Goal: Find specific page/section: Find specific page/section

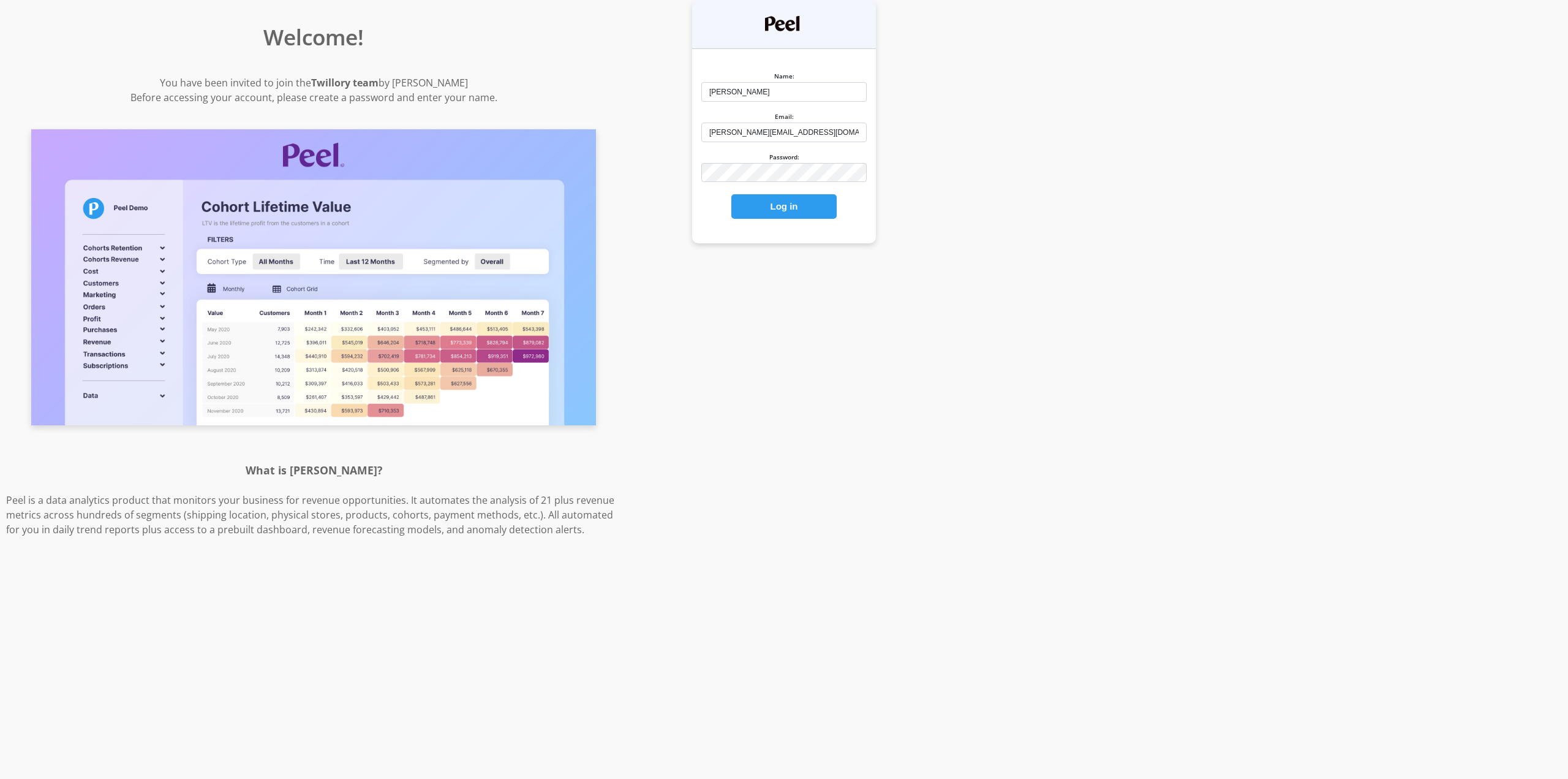
click at [768, 211] on button "Log in" at bounding box center [783, 206] width 105 height 25
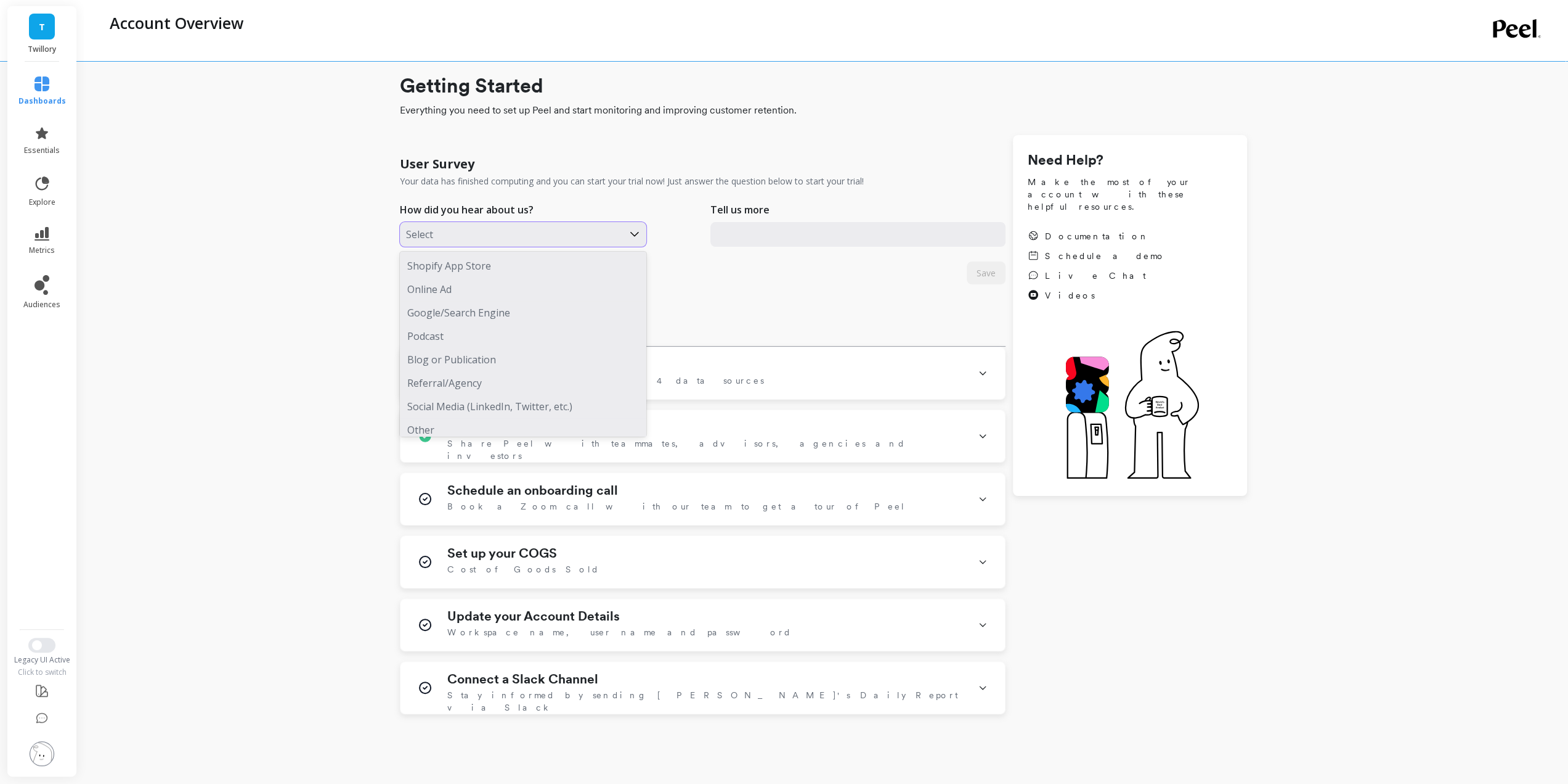
click at [574, 228] on div at bounding box center [511, 234] width 211 height 16
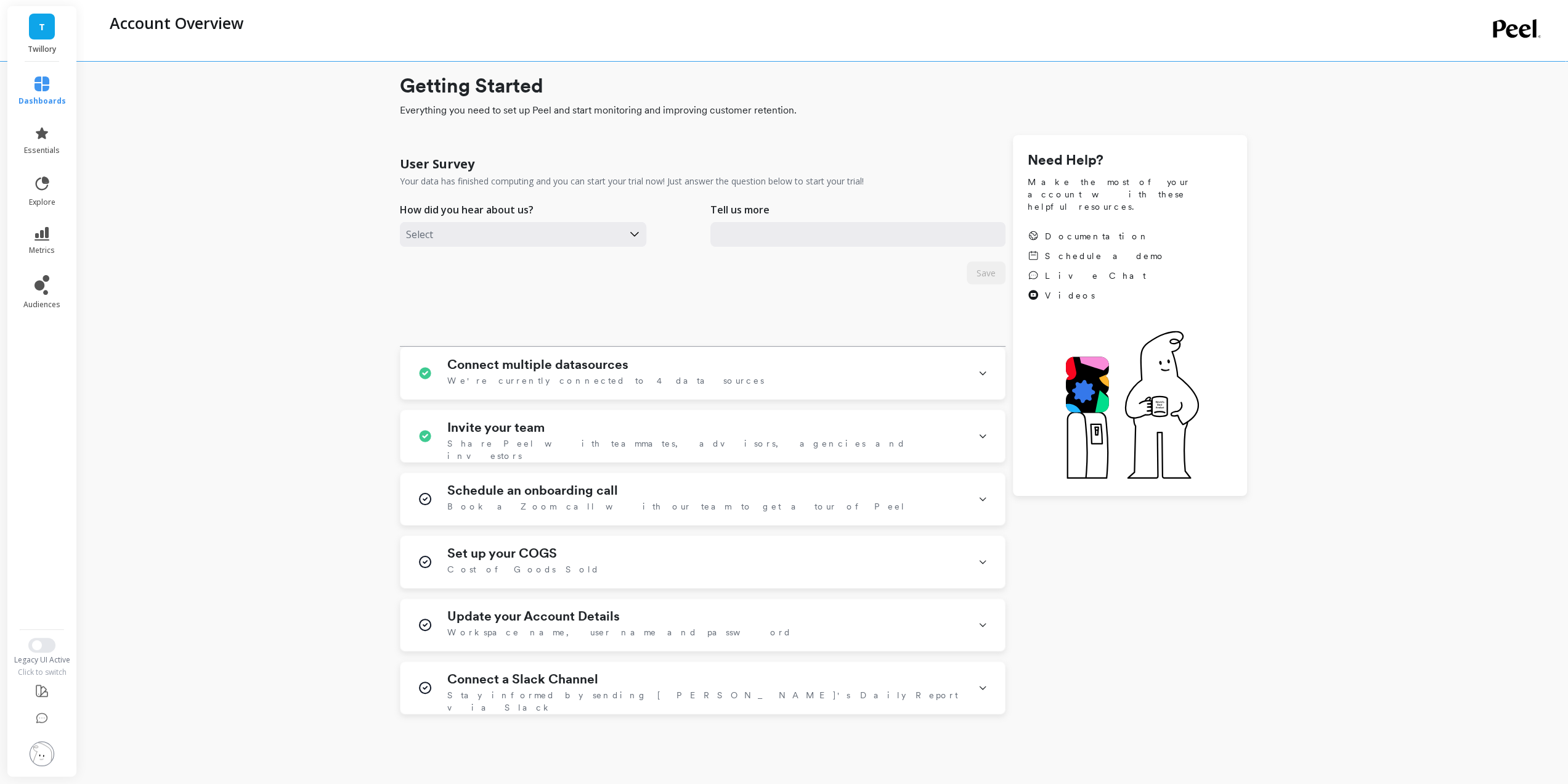
click at [819, 298] on div "User Survey Your data has finished computing and you can start your trial now! …" at bounding box center [702, 246] width 605 height 199
click at [36, 21] on link "T" at bounding box center [42, 27] width 26 height 26
click at [154, 92] on p "Twillory" at bounding box center [149, 90] width 45 height 12
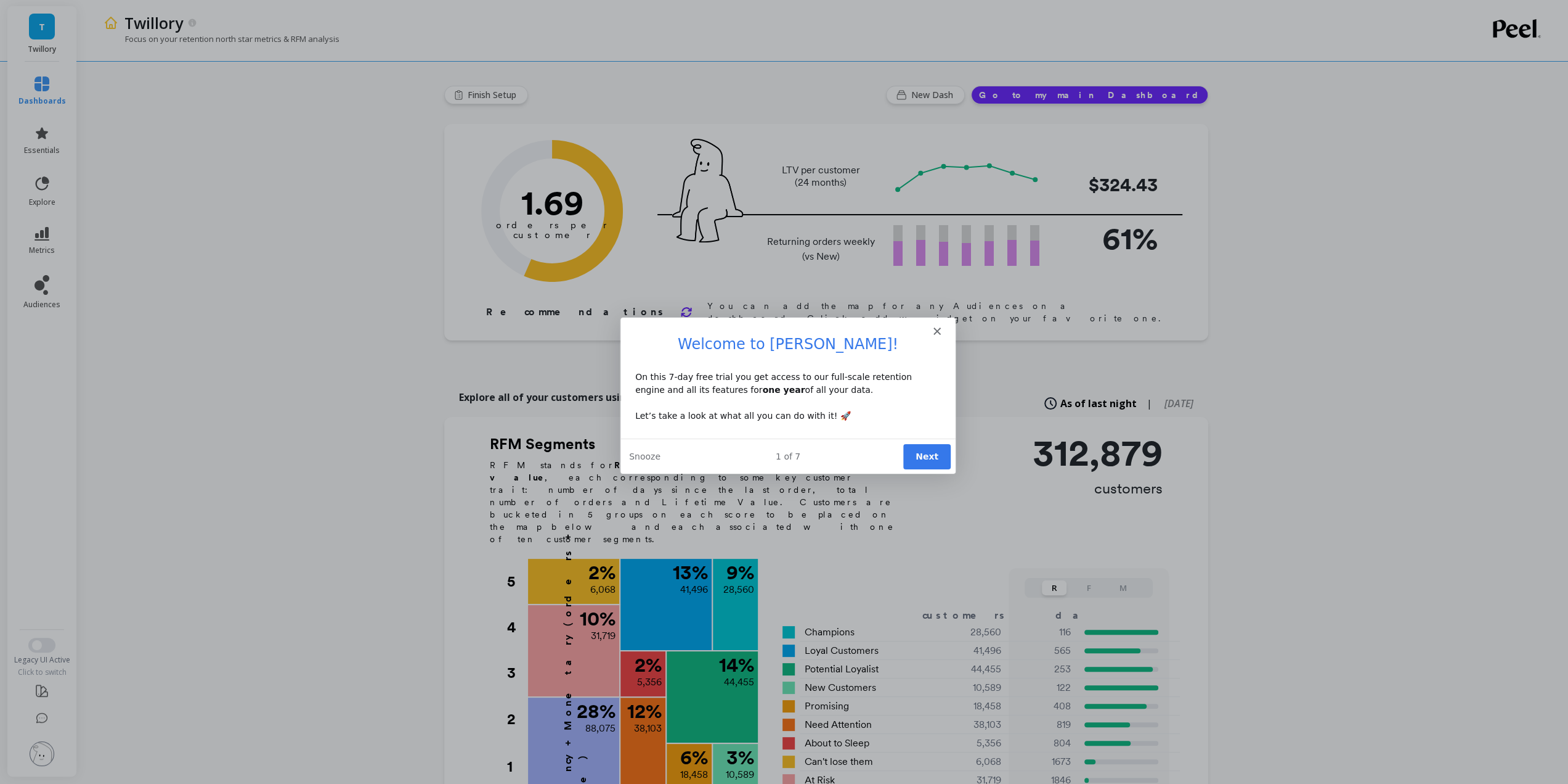
click at [940, 325] on div "Intercom messenger" at bounding box center [786, 325] width 335 height 17
click at [938, 327] on icon "Close" at bounding box center [936, 330] width 8 height 8
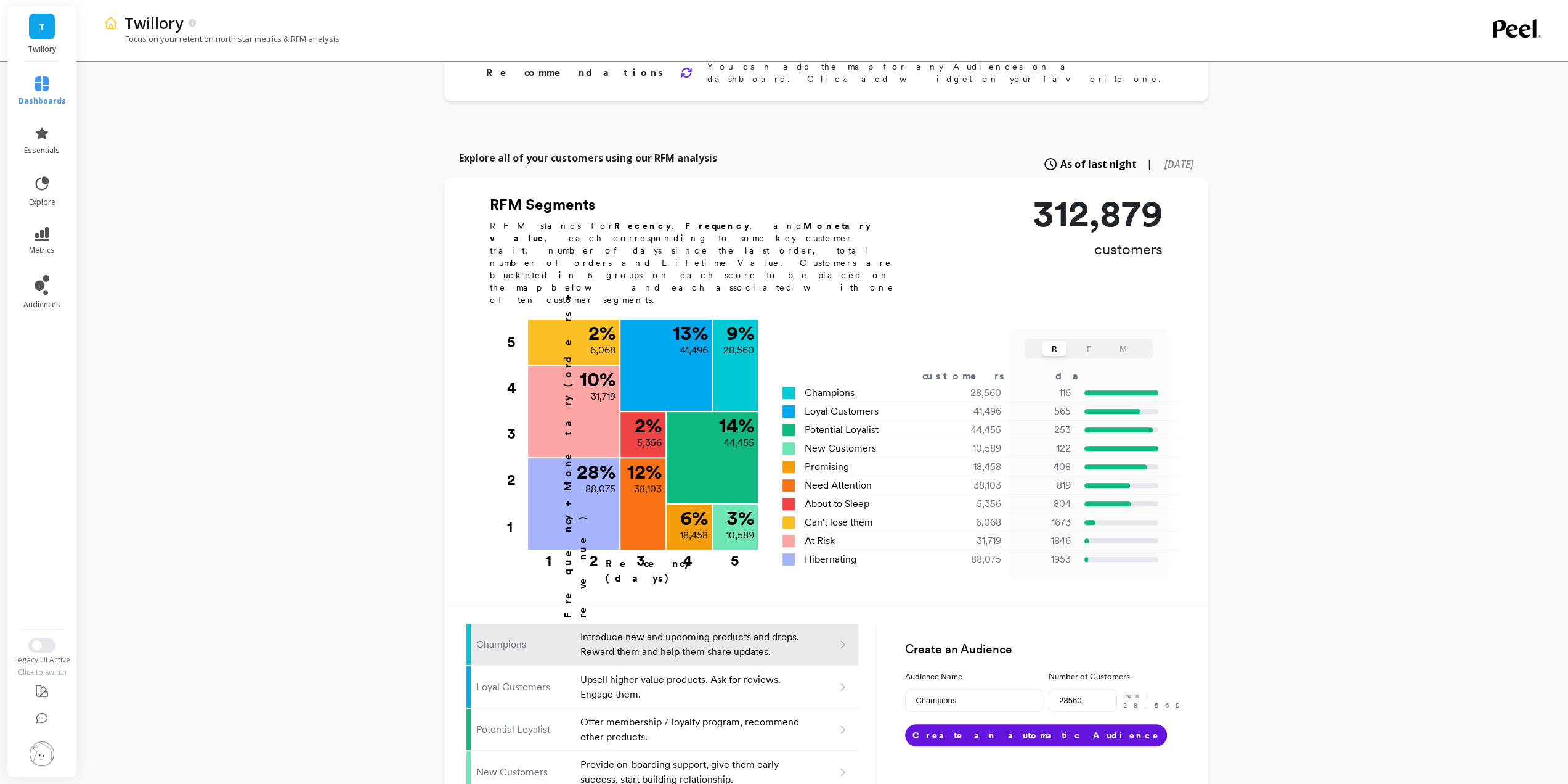
scroll to position [246, 0]
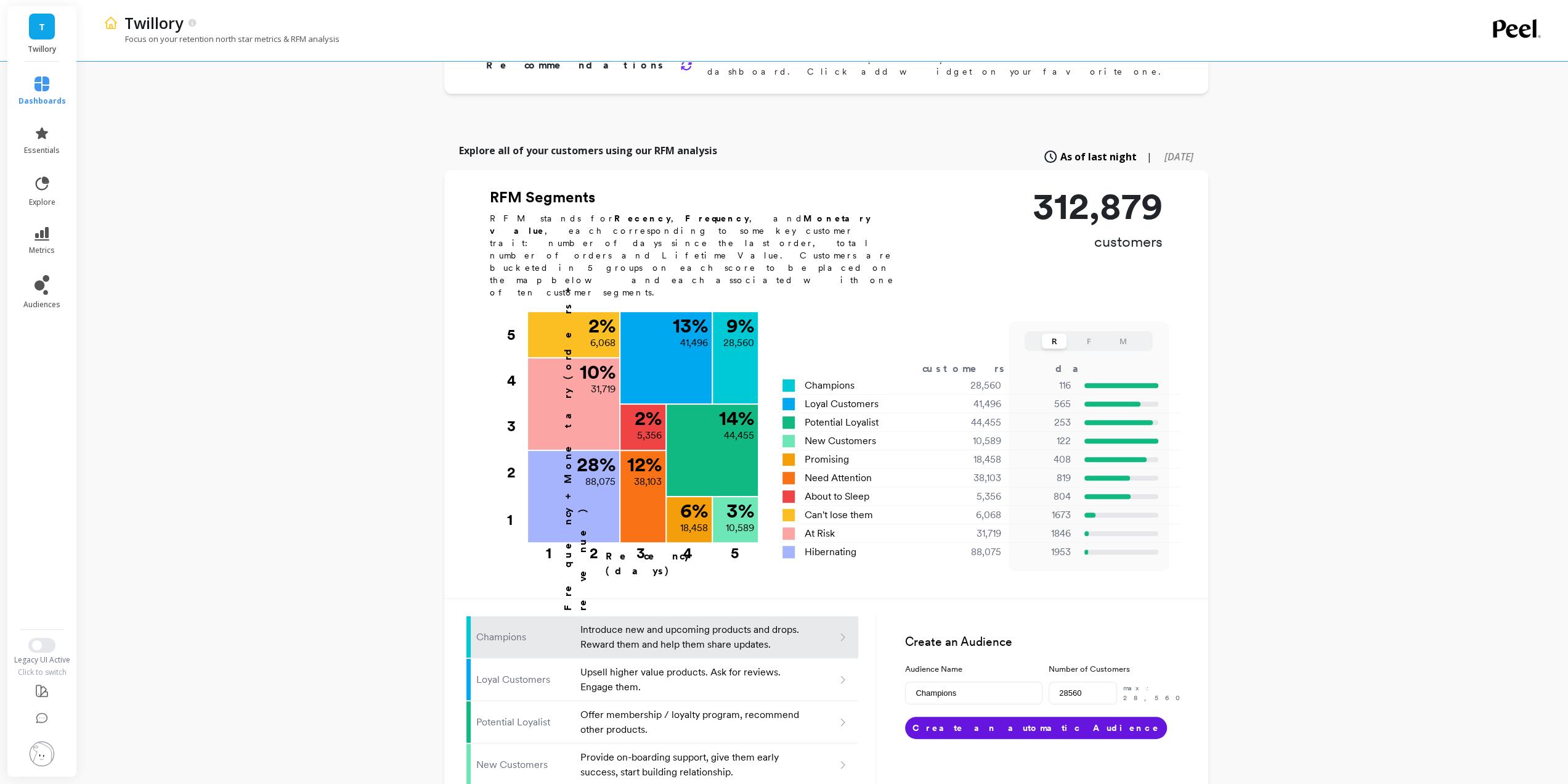
click at [1094, 333] on button "F" at bounding box center [1088, 340] width 25 height 15
click at [1117, 333] on button "M" at bounding box center [1123, 340] width 25 height 15
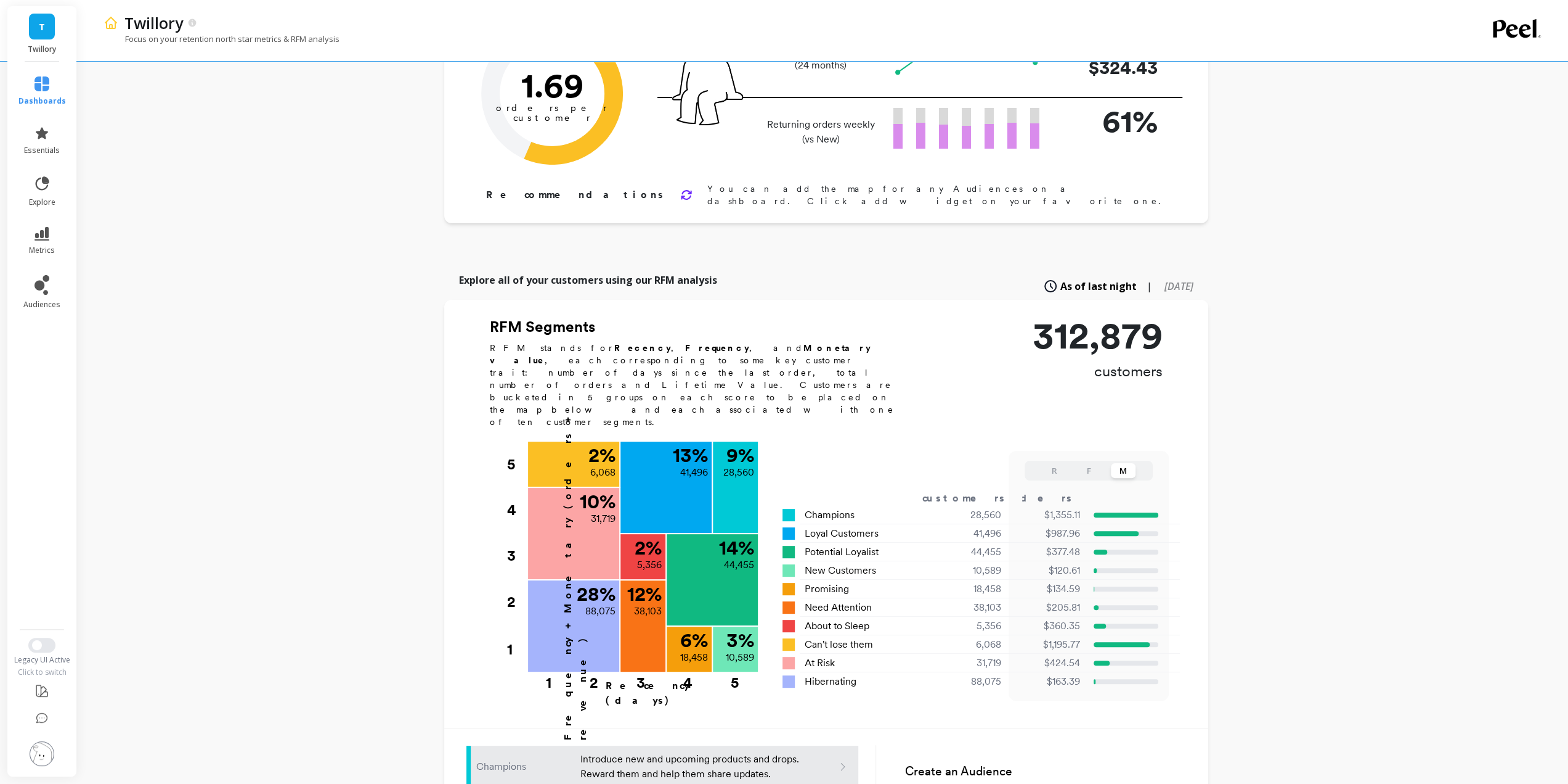
scroll to position [0, 0]
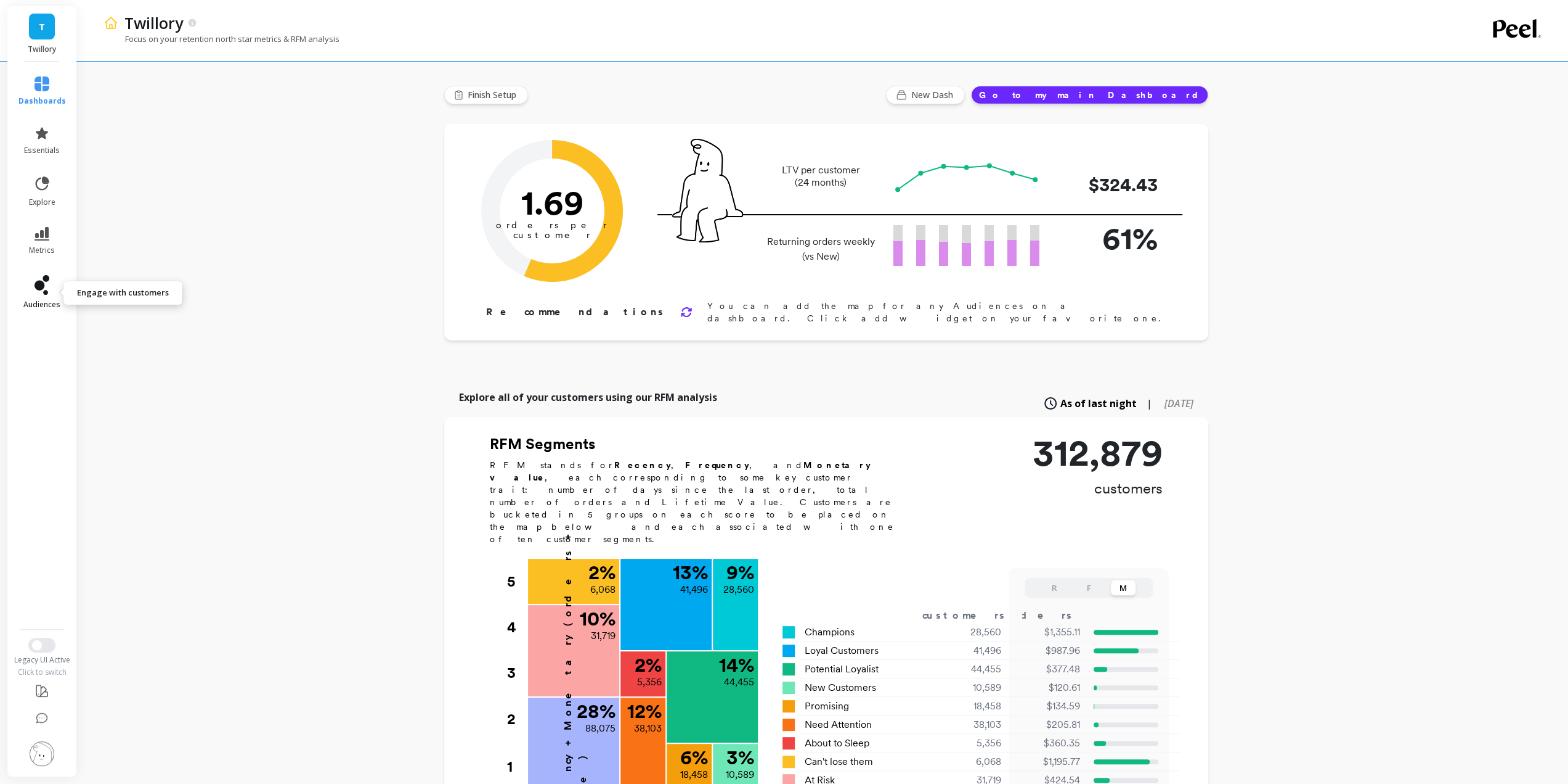
click at [45, 303] on span "audiences" at bounding box center [41, 304] width 37 height 9
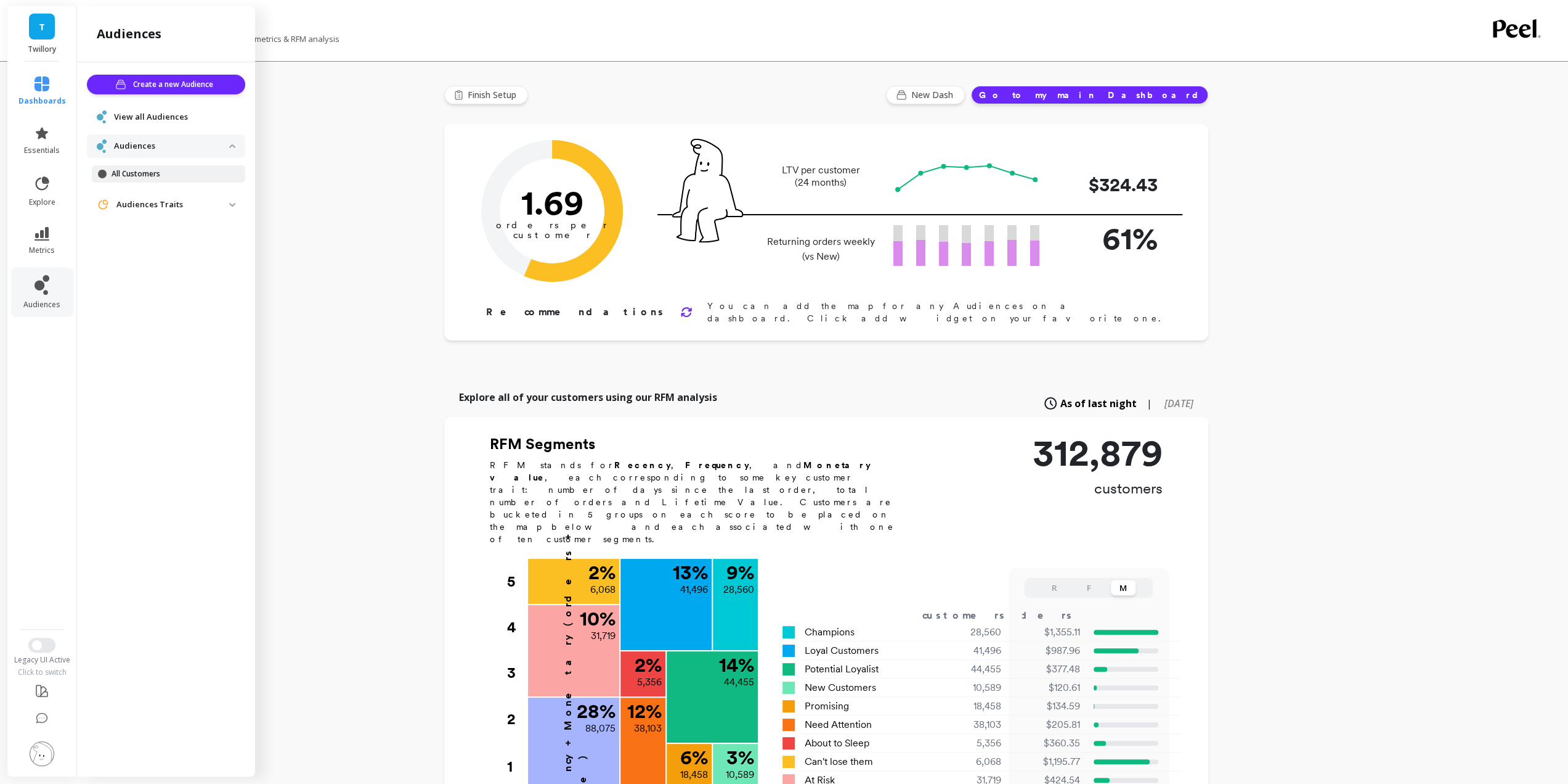
click at [146, 171] on p "All Customers" at bounding box center [170, 173] width 118 height 9
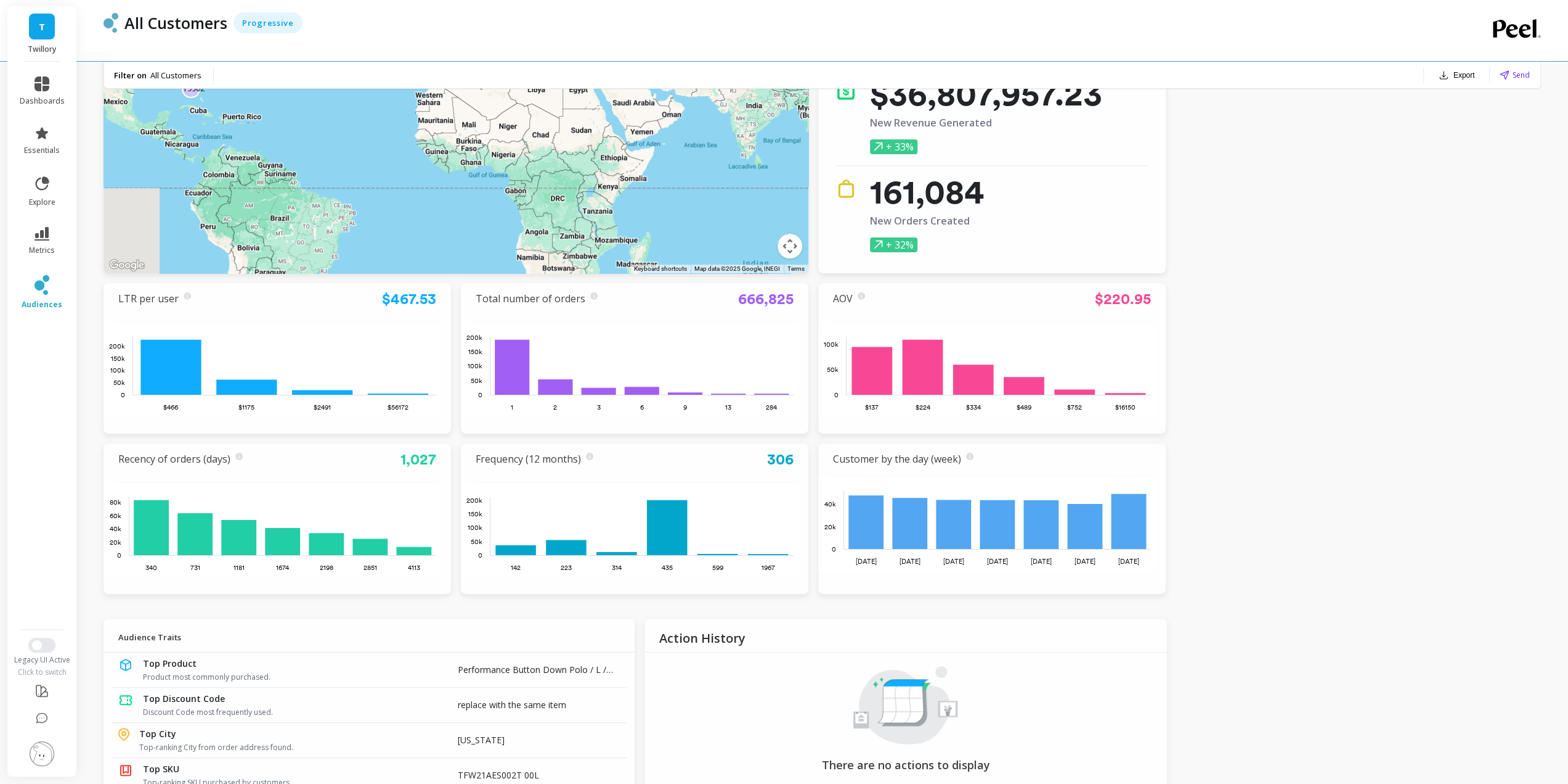
scroll to position [185, 0]
